Goal: Information Seeking & Learning: Learn about a topic

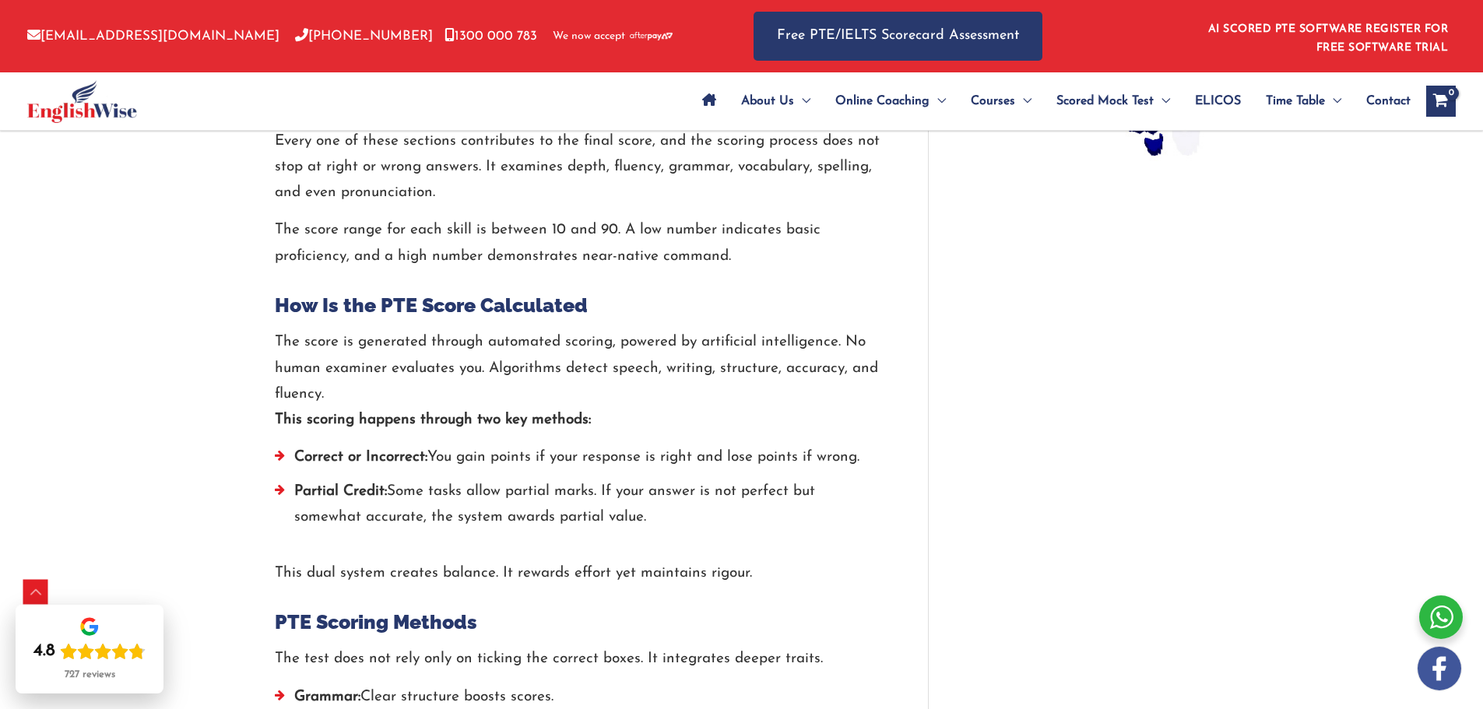
scroll to position [1479, 0]
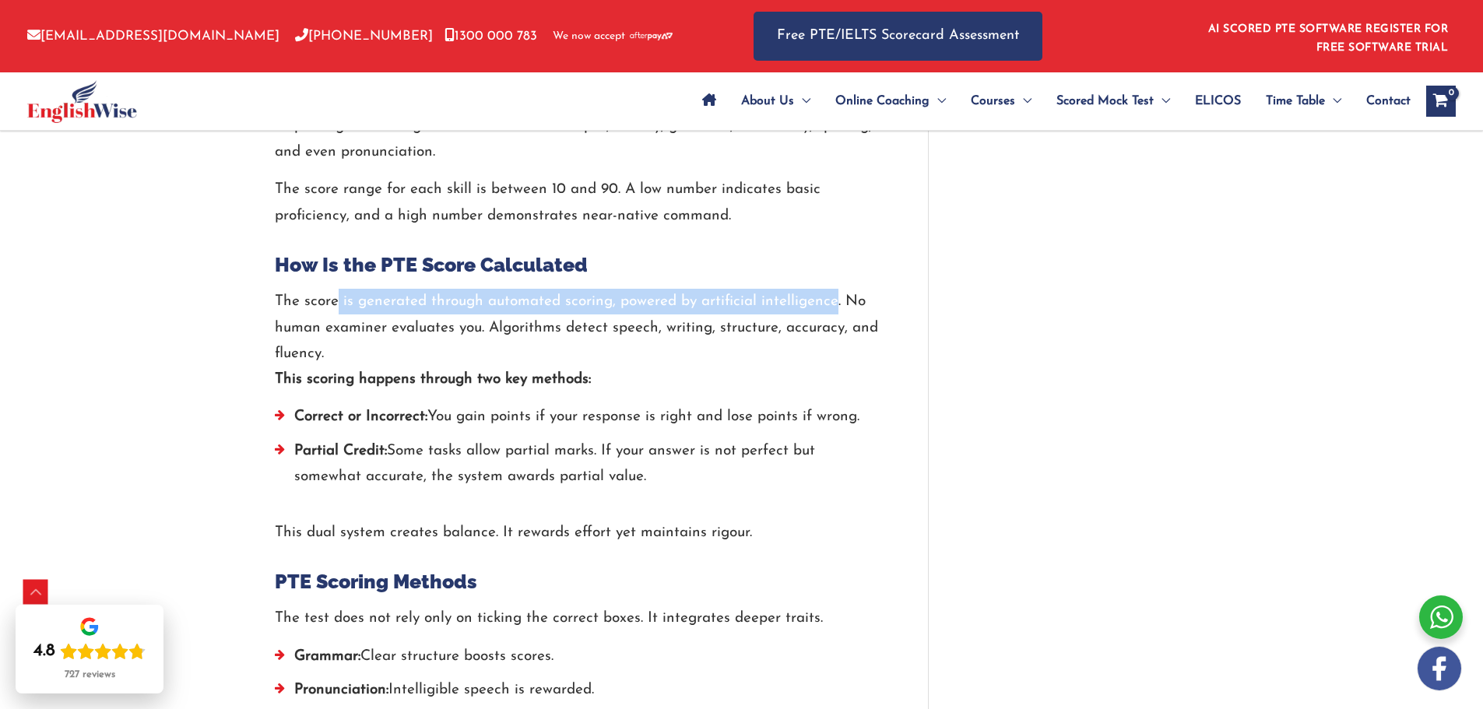
drag, startPoint x: 335, startPoint y: 298, endPoint x: 835, endPoint y: 307, distance: 499.8
click at [835, 307] on p "The score is generated through automated scoring, powered by artificial intelli…" at bounding box center [578, 341] width 606 height 104
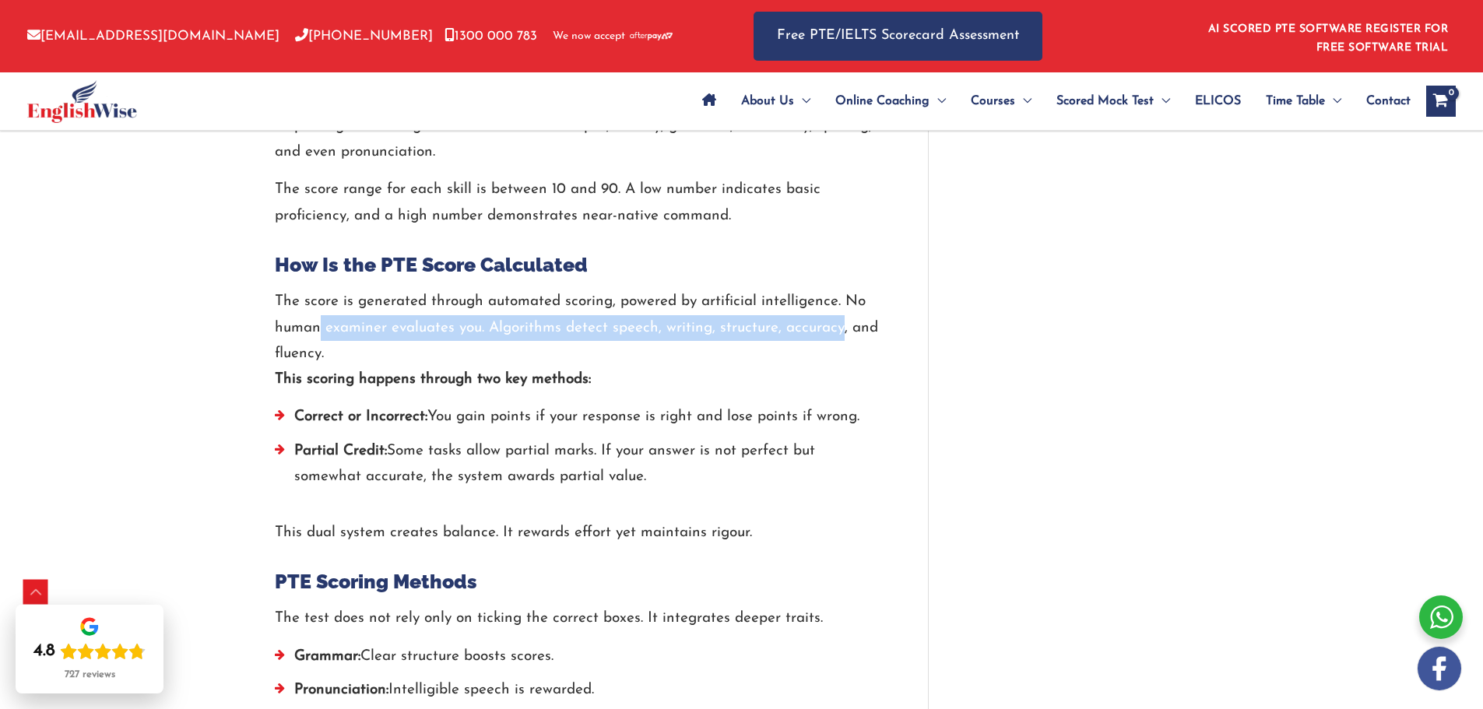
drag, startPoint x: 318, startPoint y: 328, endPoint x: 839, endPoint y: 342, distance: 521.7
click at [838, 317] on p "The score is generated through automated scoring, powered by artificial intelli…" at bounding box center [578, 341] width 606 height 104
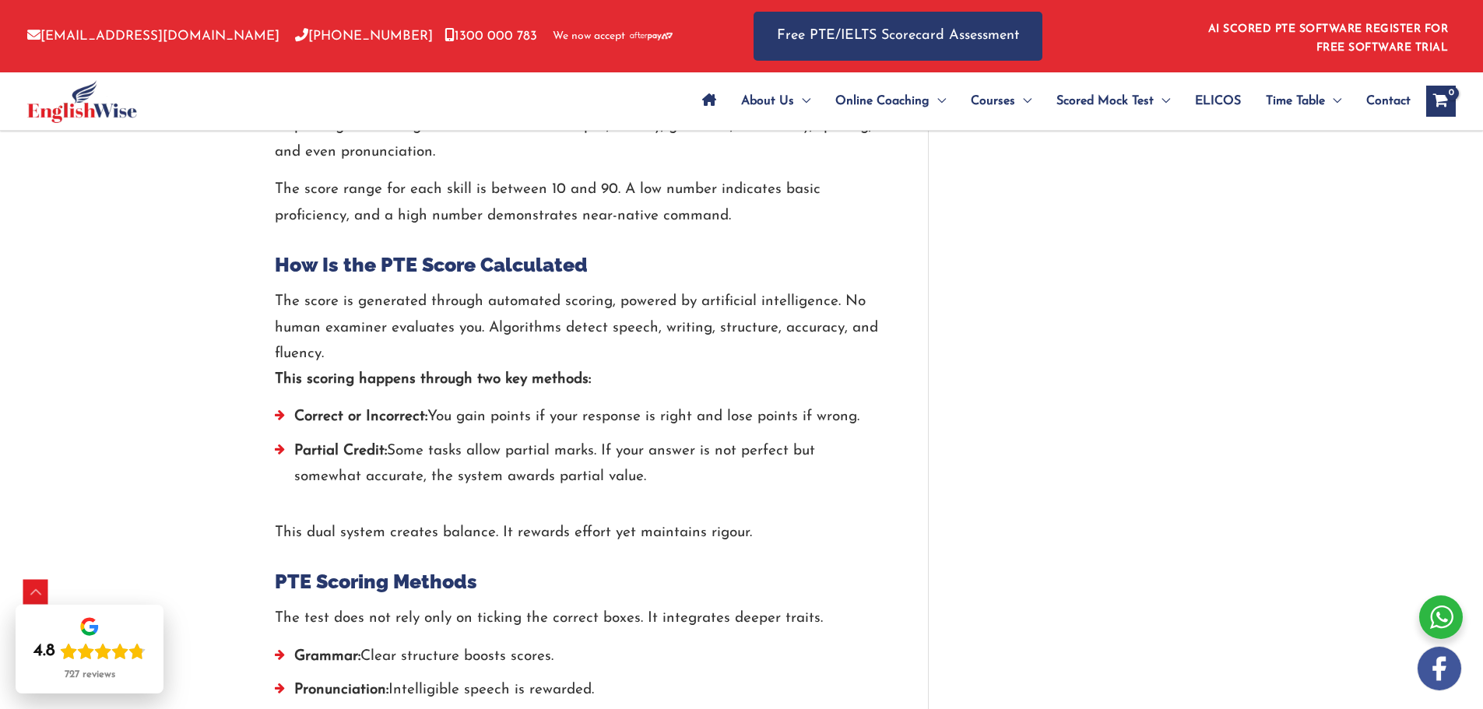
click at [825, 369] on p "The score is generated through automated scoring, powered by artificial intelli…" at bounding box center [578, 341] width 606 height 104
drag, startPoint x: 291, startPoint y: 381, endPoint x: 578, endPoint y: 375, distance: 287.3
click at [578, 375] on strong "This scoring happens through two key methods:" at bounding box center [433, 379] width 316 height 15
drag, startPoint x: 457, startPoint y: 416, endPoint x: 858, endPoint y: 420, distance: 400.9
click at [858, 420] on li "Correct or Incorrect: You gain points if your response is right and lose points…" at bounding box center [578, 420] width 606 height 33
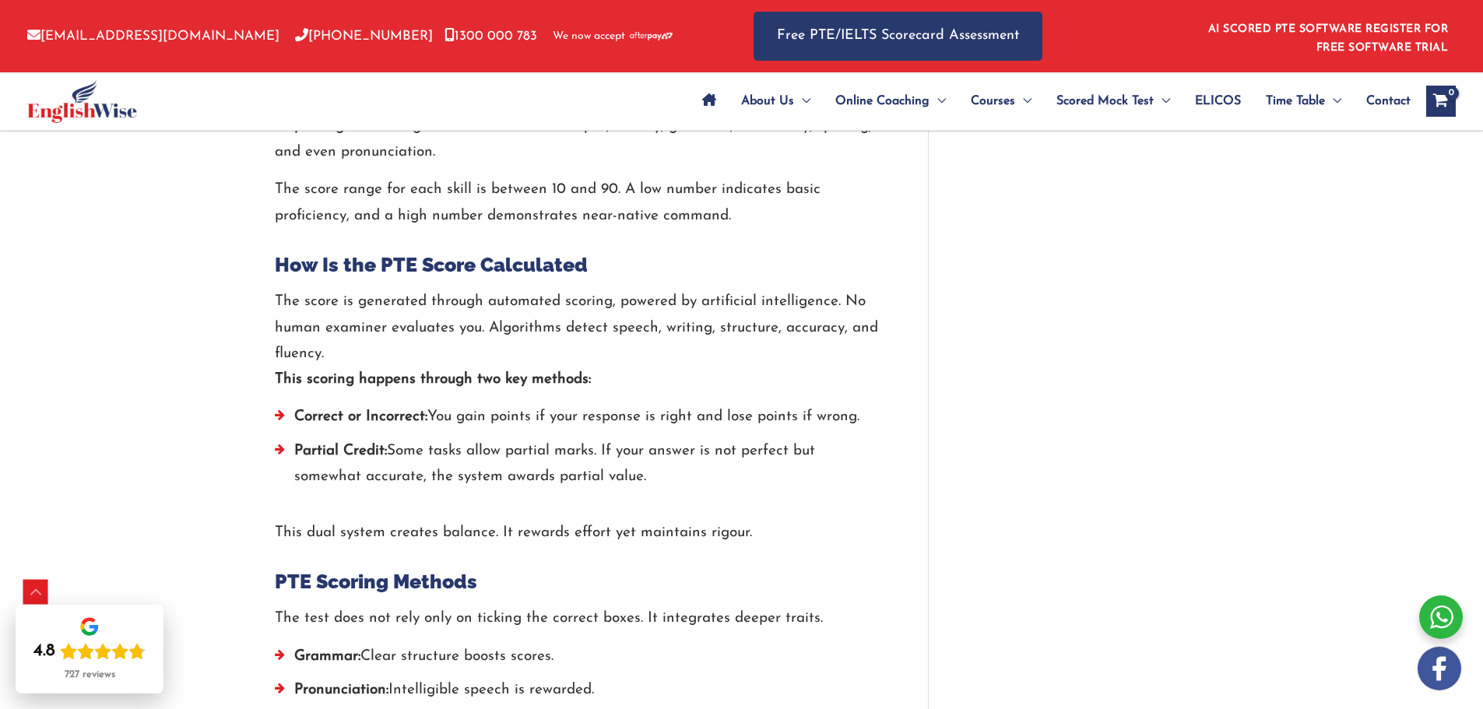
click at [847, 500] on div "The score is generated through automated scoring, powered by artificial intelli…" at bounding box center [578, 417] width 606 height 257
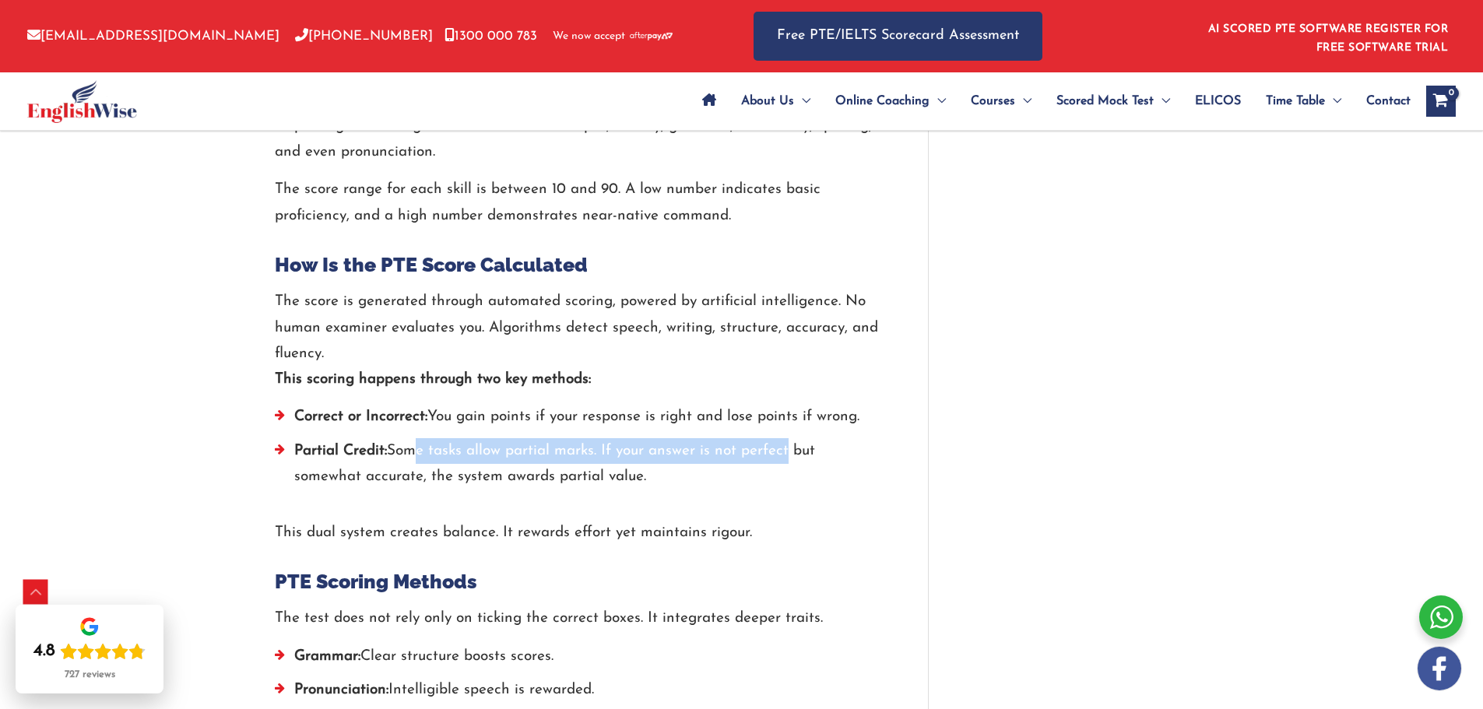
drag, startPoint x: 409, startPoint y: 451, endPoint x: 788, endPoint y: 443, distance: 379.2
click at [788, 443] on li "Partial Credit: Some tasks allow partial marks. If your answer is not perfect b…" at bounding box center [578, 468] width 606 height 60
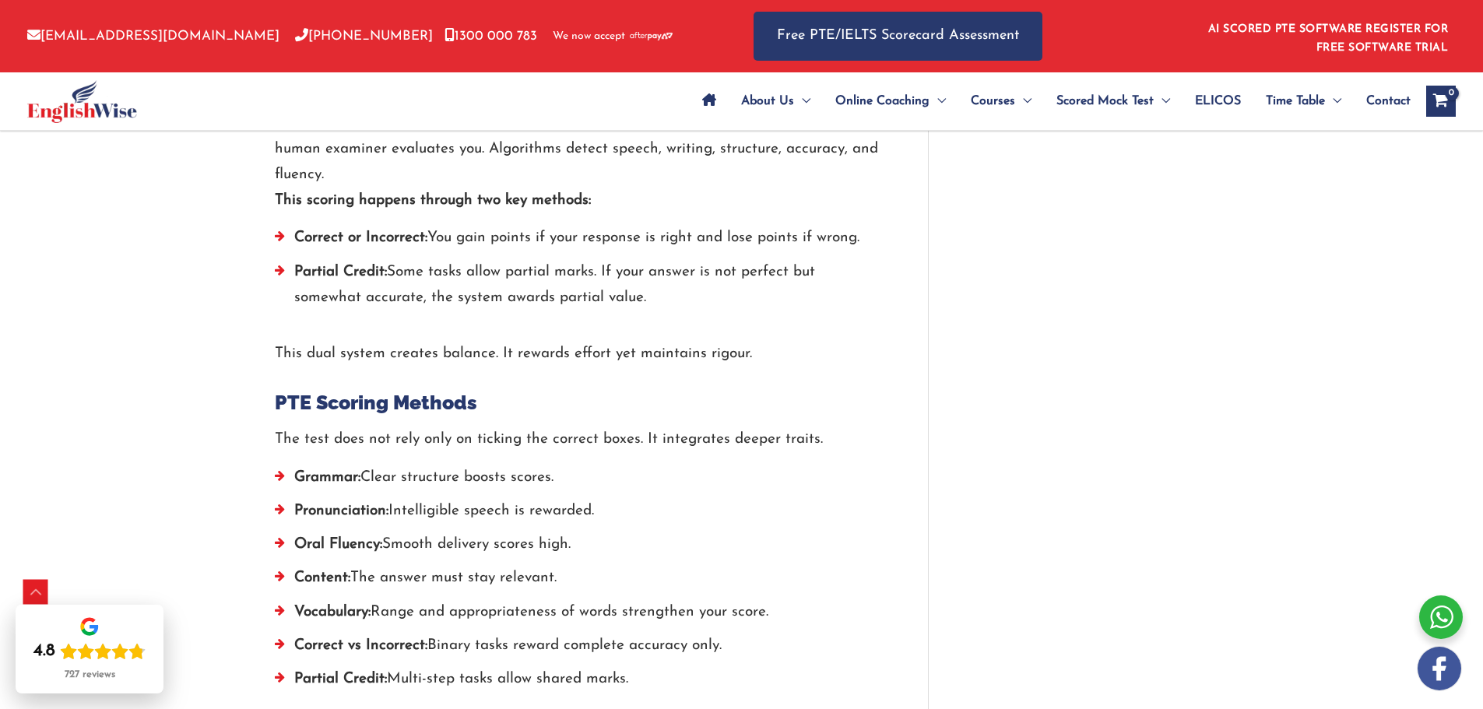
scroll to position [1712, 0]
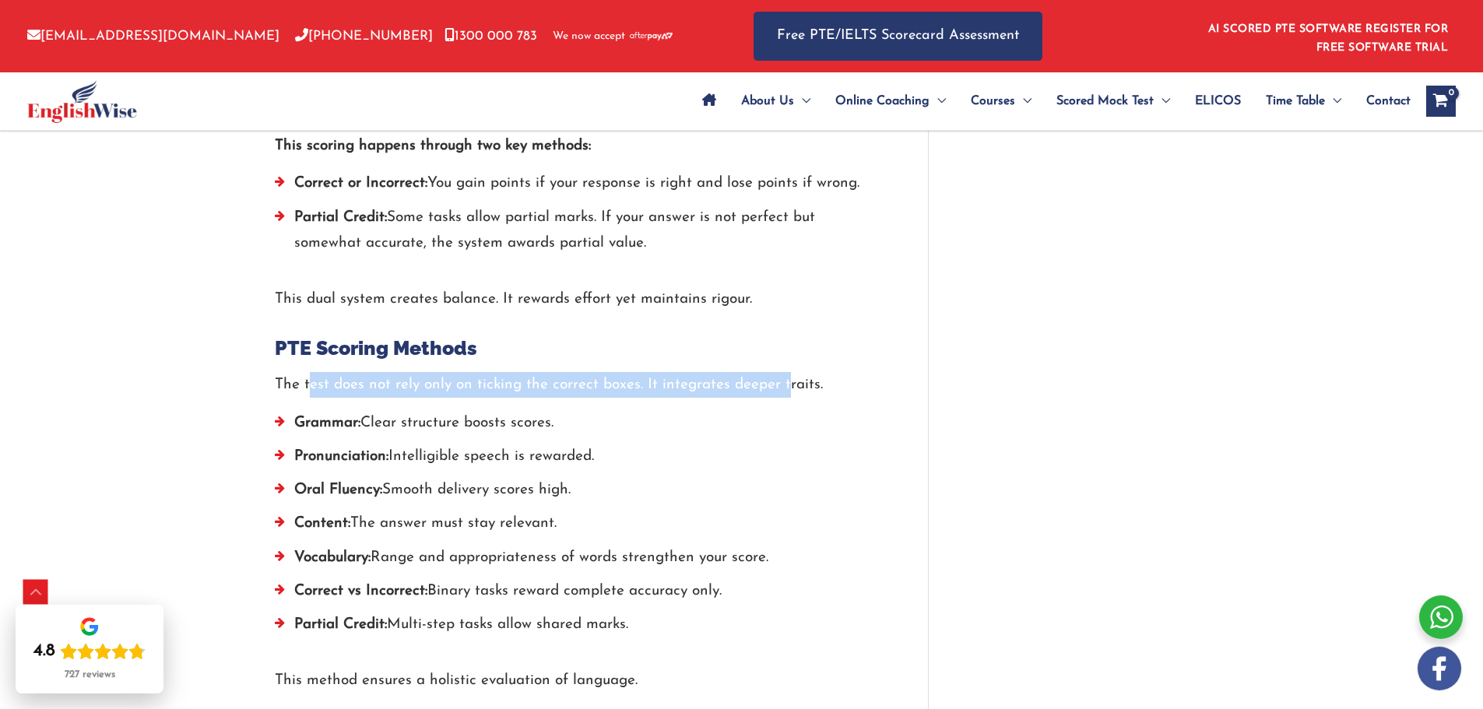
drag, startPoint x: 308, startPoint y: 385, endPoint x: 787, endPoint y: 384, distance: 478.7
click at [787, 384] on p "The test does not rely only on ticking the correct boxes. It integrates deeper …" at bounding box center [578, 385] width 606 height 26
click at [841, 453] on li "Pronunciation: Intelligible speech is rewarded." at bounding box center [578, 460] width 606 height 33
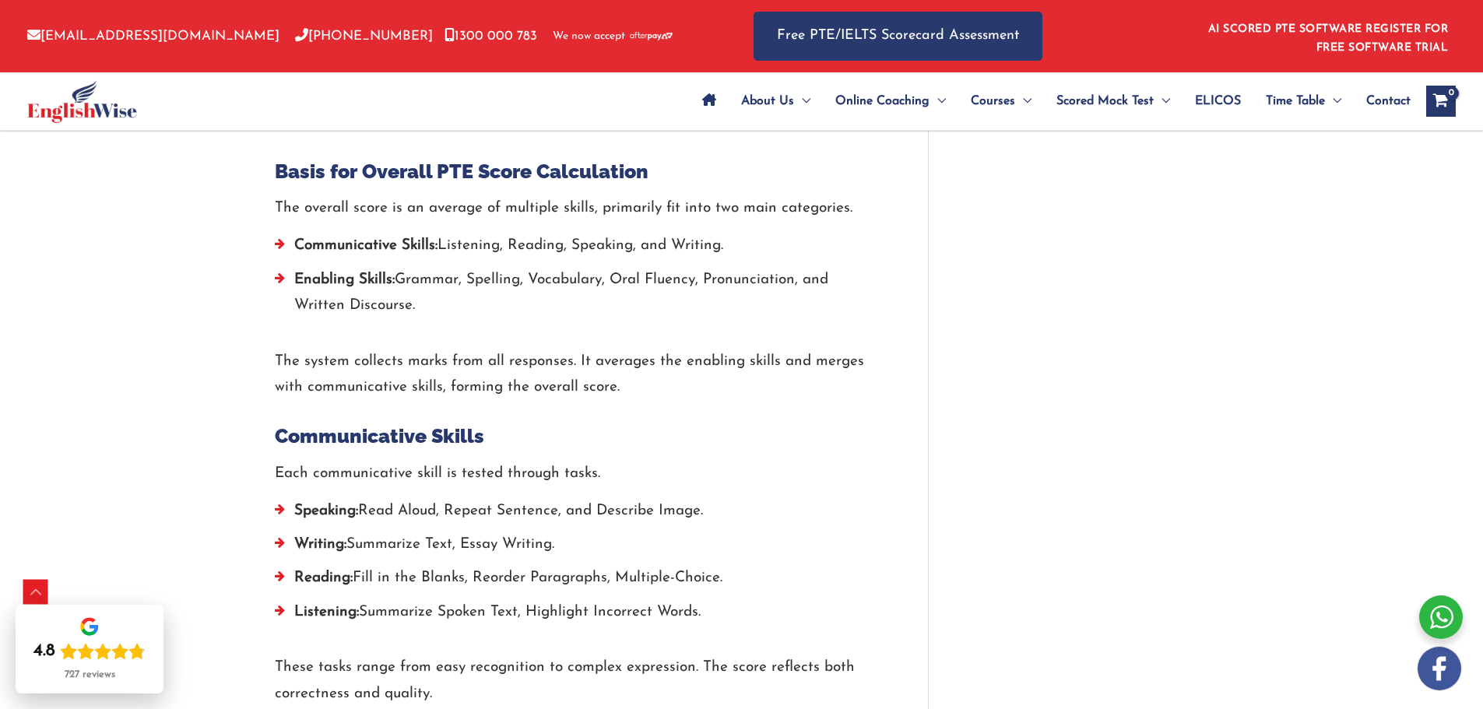
scroll to position [2569, 0]
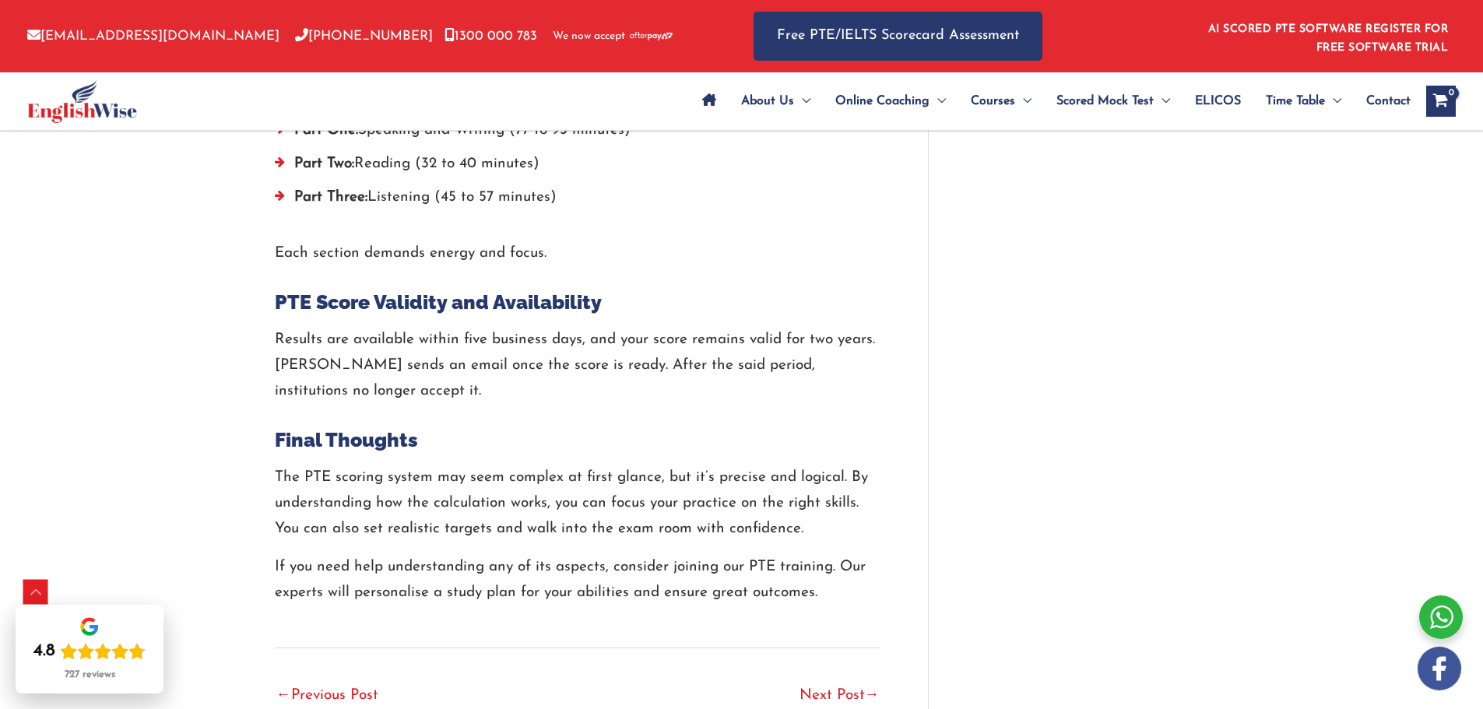
scroll to position [4904, 0]
